Goal: Task Accomplishment & Management: Use online tool/utility

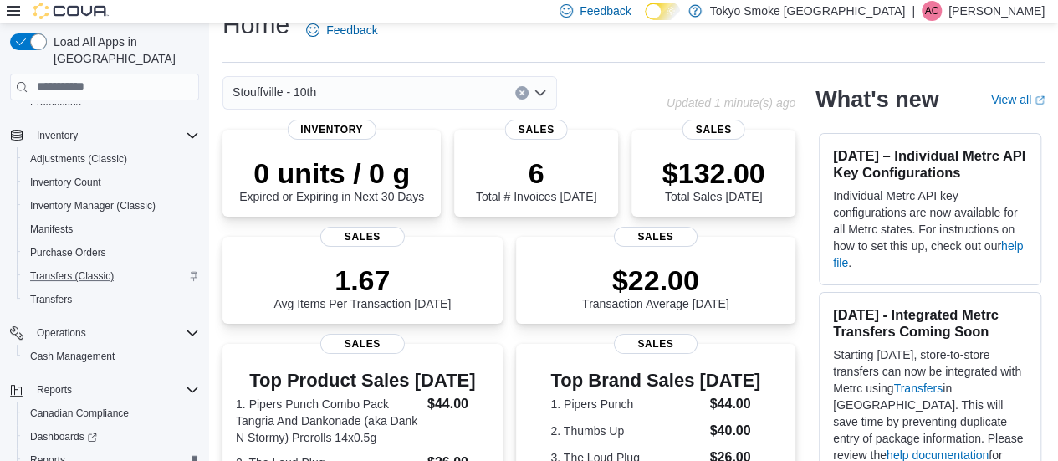
scroll to position [274, 0]
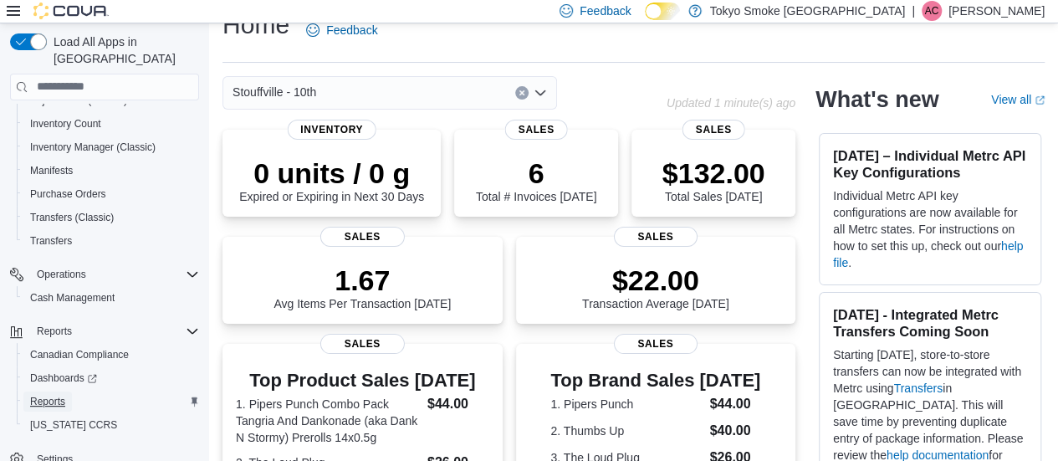
click at [35, 395] on span "Reports" at bounding box center [47, 401] width 35 height 13
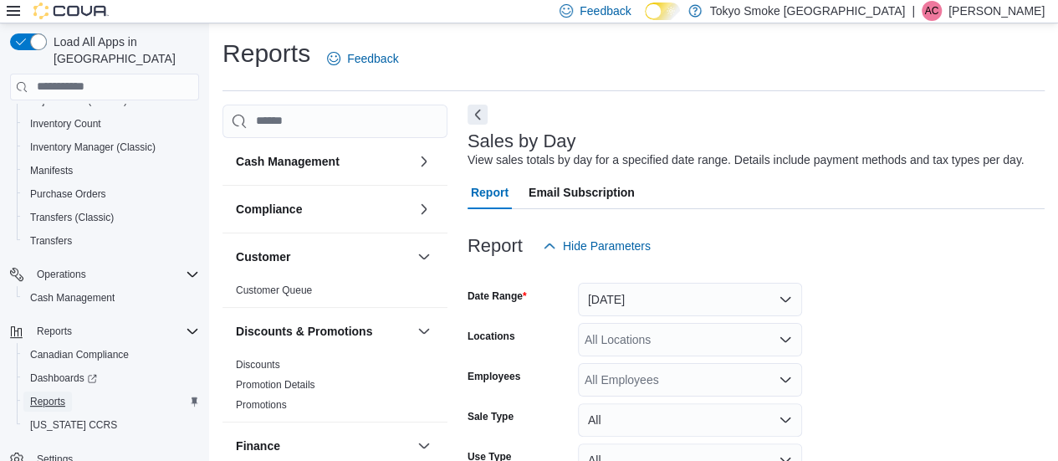
scroll to position [38, 0]
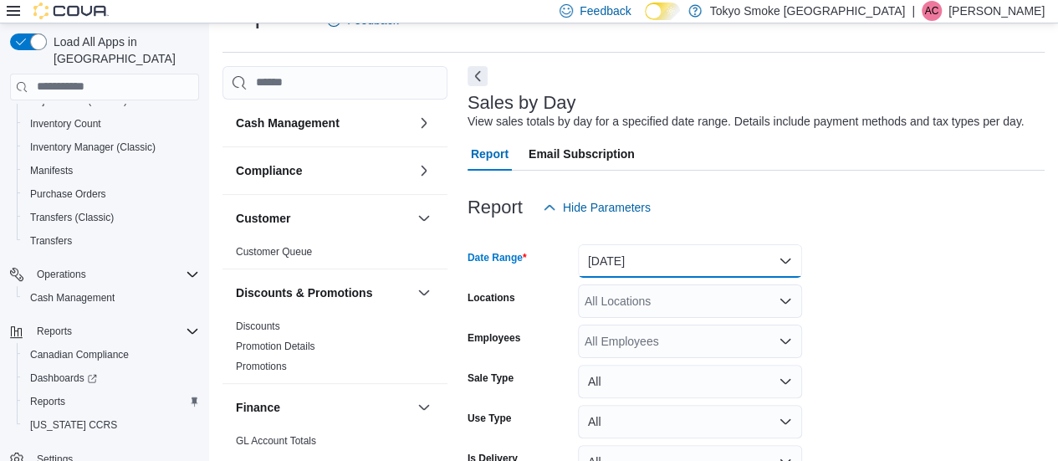
click at [600, 245] on button "[DATE]" at bounding box center [690, 260] width 224 height 33
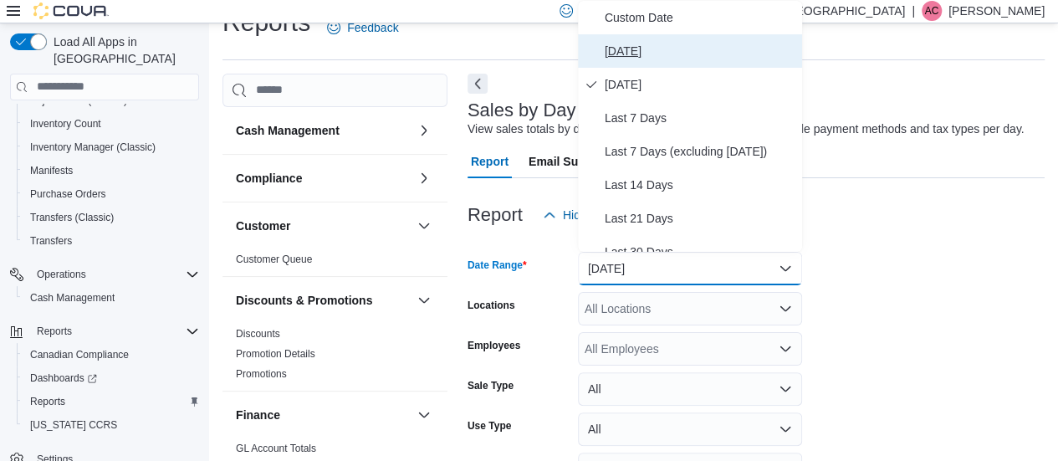
click at [658, 60] on button "[DATE]" at bounding box center [690, 50] width 224 height 33
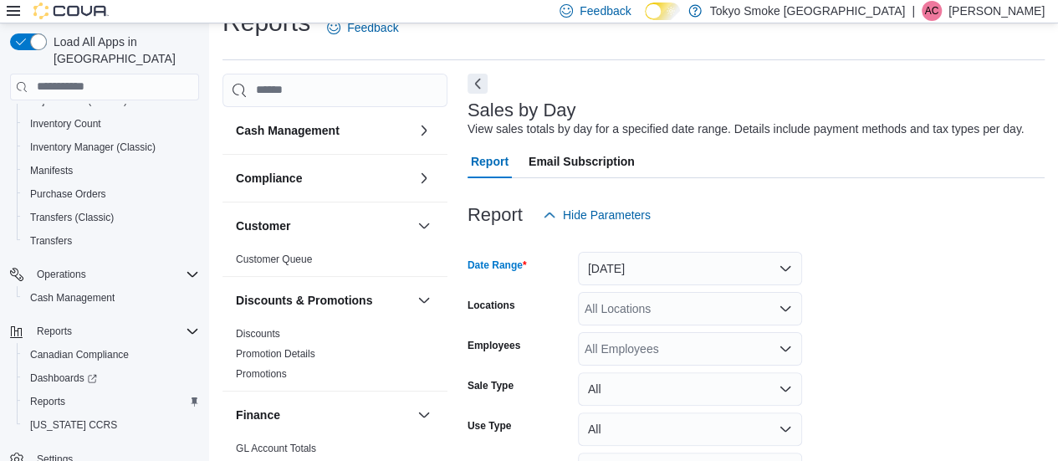
click at [652, 313] on div "All Locations" at bounding box center [690, 308] width 224 height 33
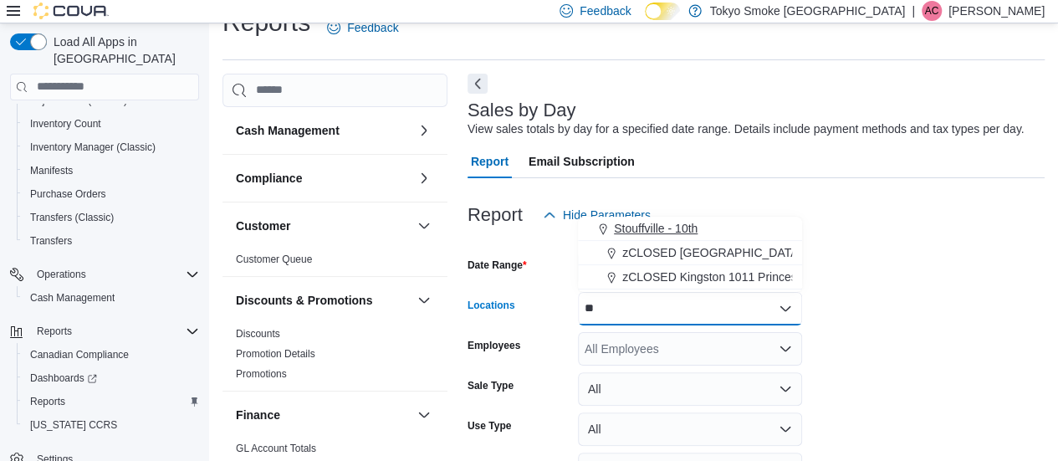
type input "**"
click at [641, 223] on span "Stouffville - 10th" at bounding box center [656, 228] width 84 height 17
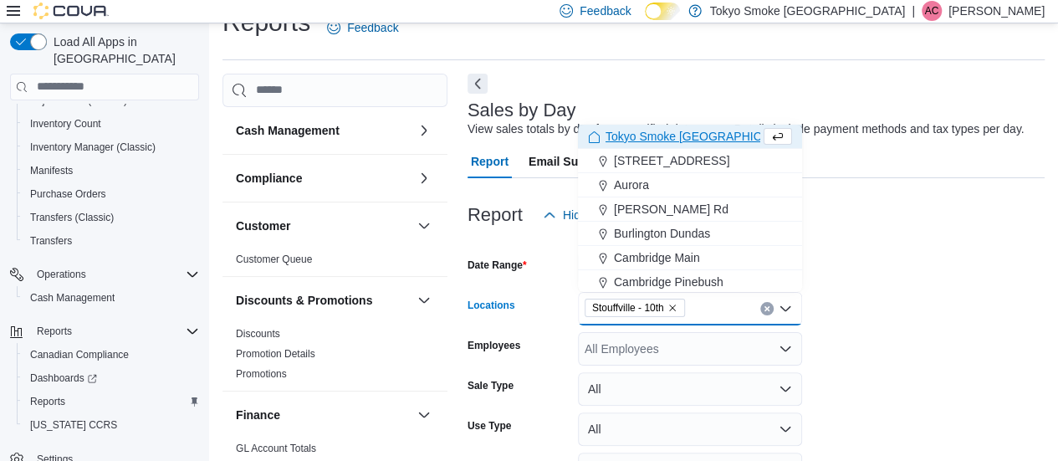
click at [861, 352] on form "Date Range [DATE] Locations [GEOGRAPHIC_DATA] - 10th Combo box. Selected. [GEOG…" at bounding box center [755, 382] width 577 height 301
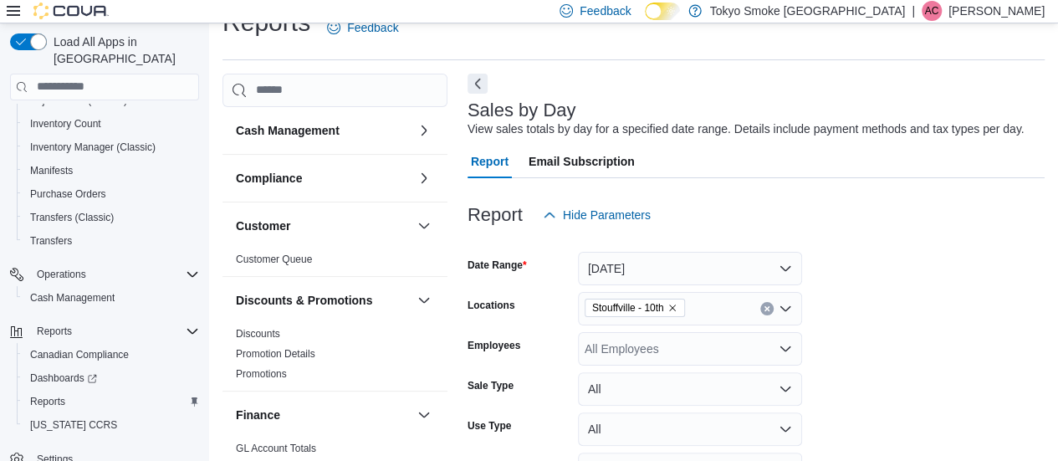
scroll to position [135, 0]
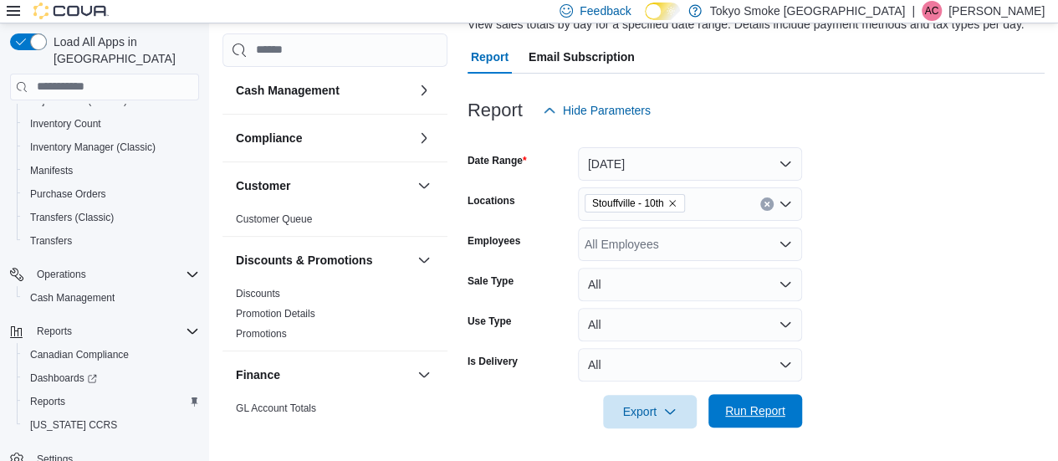
click at [743, 409] on span "Run Report" at bounding box center [755, 410] width 60 height 17
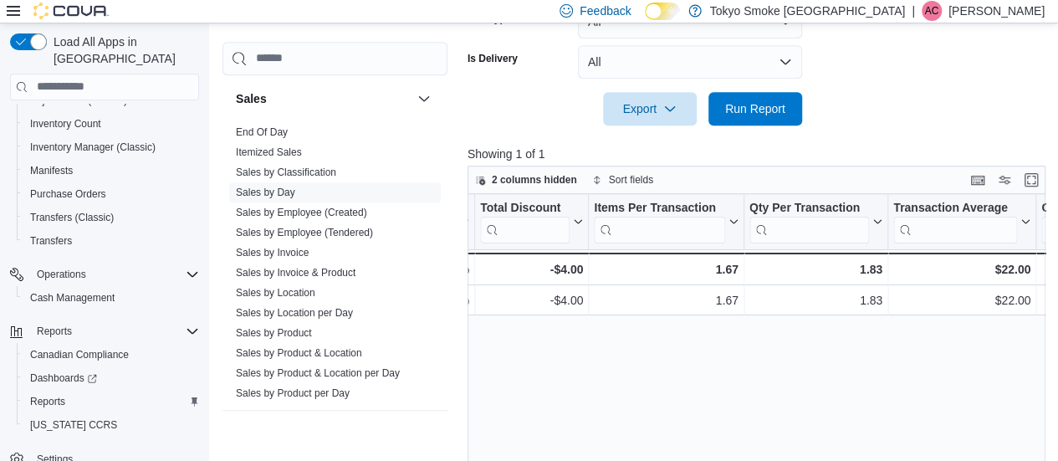
scroll to position [963, 0]
click at [263, 249] on link "Sales by Invoice" at bounding box center [272, 254] width 73 height 12
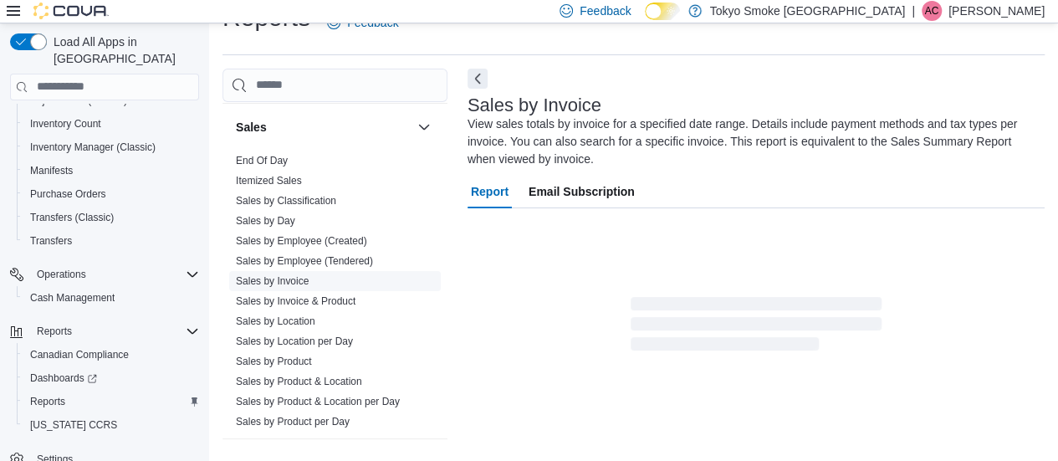
scroll to position [35, 0]
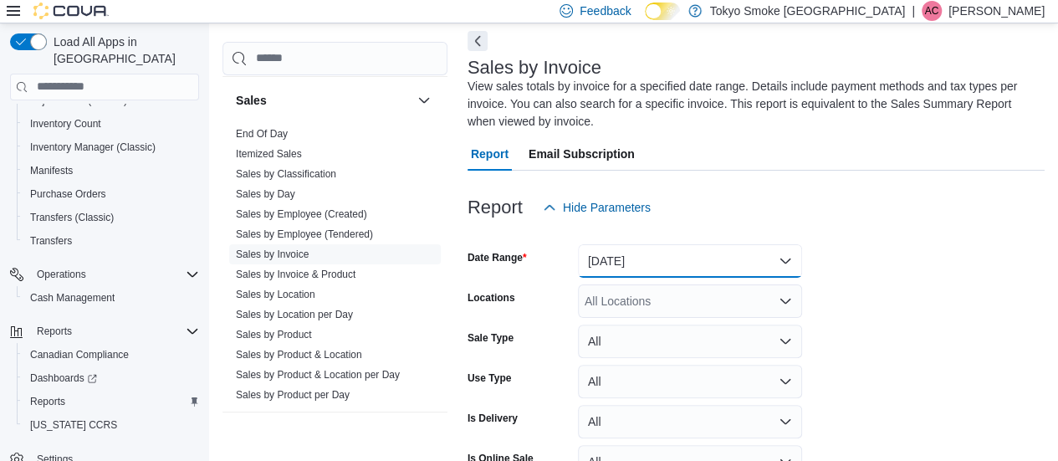
click at [722, 268] on button "[DATE]" at bounding box center [690, 260] width 224 height 33
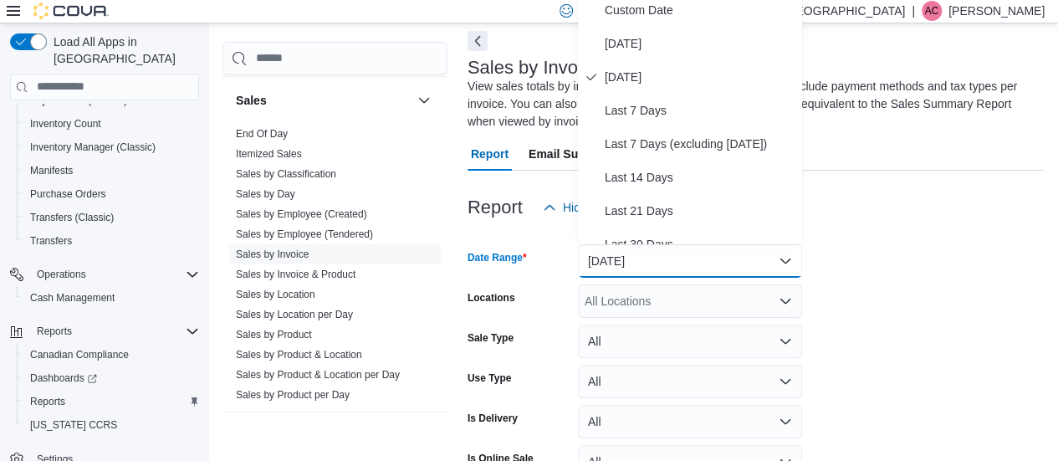
scroll to position [66, 0]
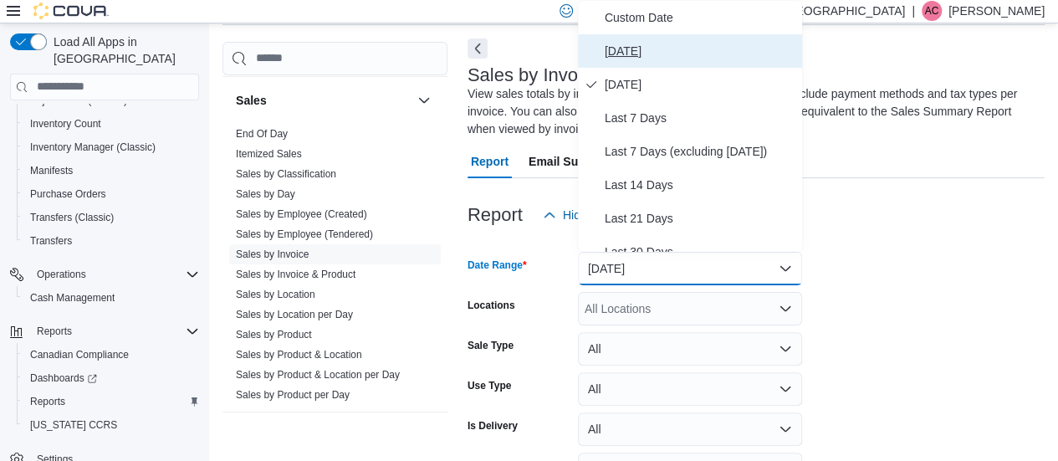
click at [707, 51] on span "[DATE]" at bounding box center [700, 51] width 191 height 20
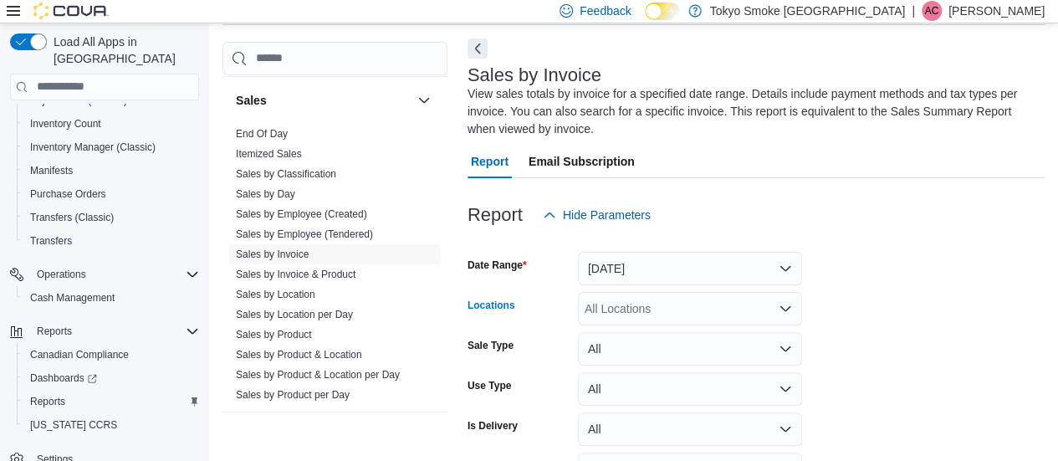
click at [648, 309] on div "All Locations" at bounding box center [690, 308] width 224 height 33
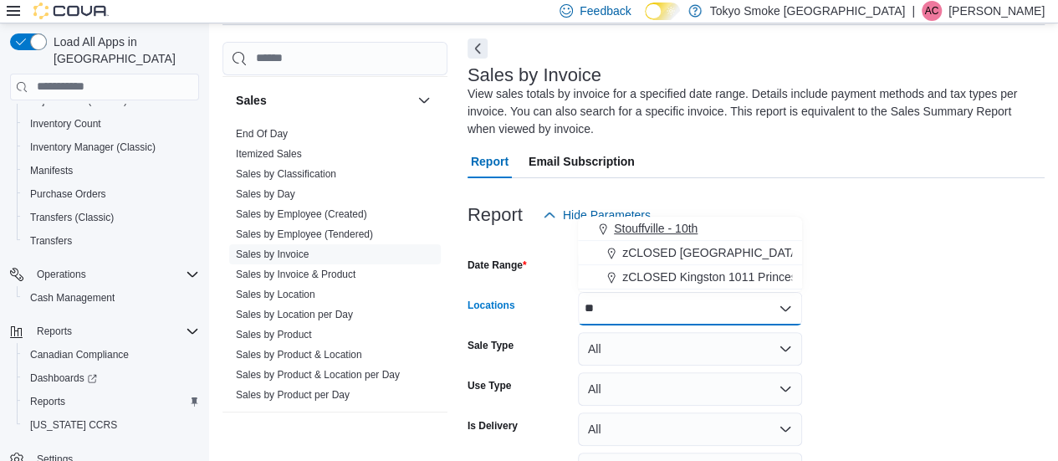
type input "**"
click at [667, 226] on span "Stouffville - 10th" at bounding box center [656, 228] width 84 height 17
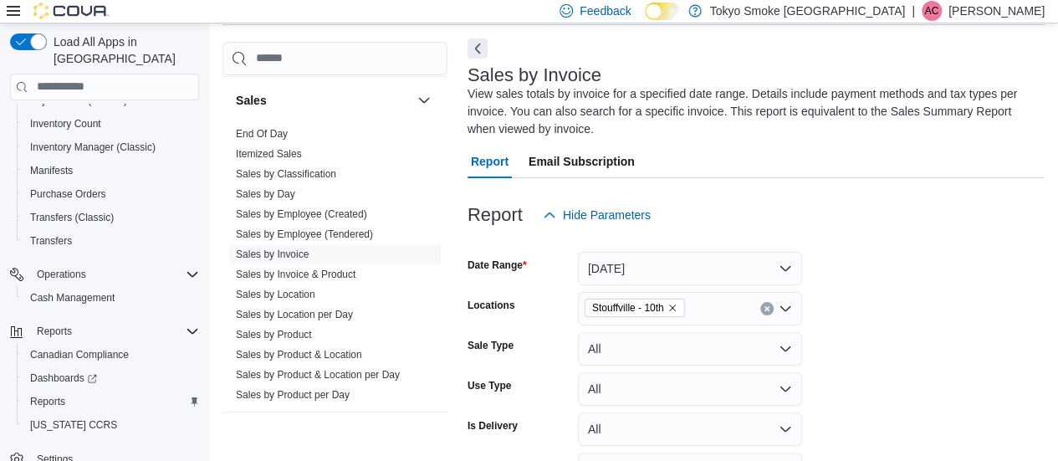
drag, startPoint x: 863, startPoint y: 385, endPoint x: 961, endPoint y: 412, distance: 101.4
click at [961, 412] on form "Date Range [DATE] Locations [GEOGRAPHIC_DATA] - 10th Sale Type All Use Type All…" at bounding box center [755, 402] width 577 height 341
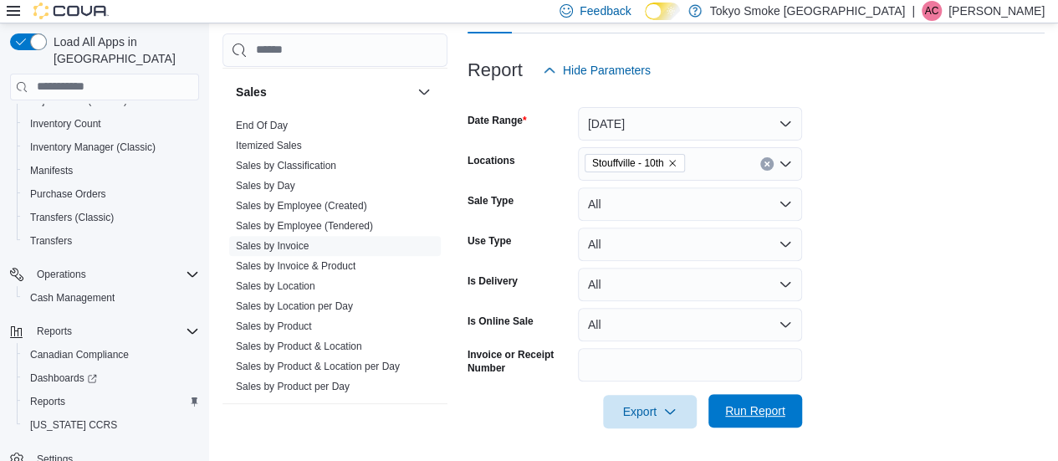
click at [779, 402] on span "Run Report" at bounding box center [755, 410] width 74 height 33
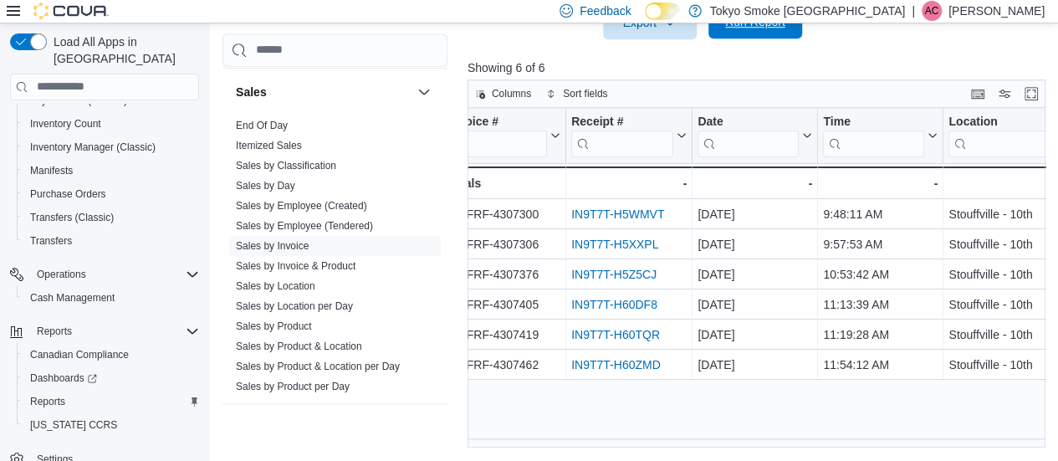
scroll to position [0, 24]
